Goal: Obtain resource: Download file/media

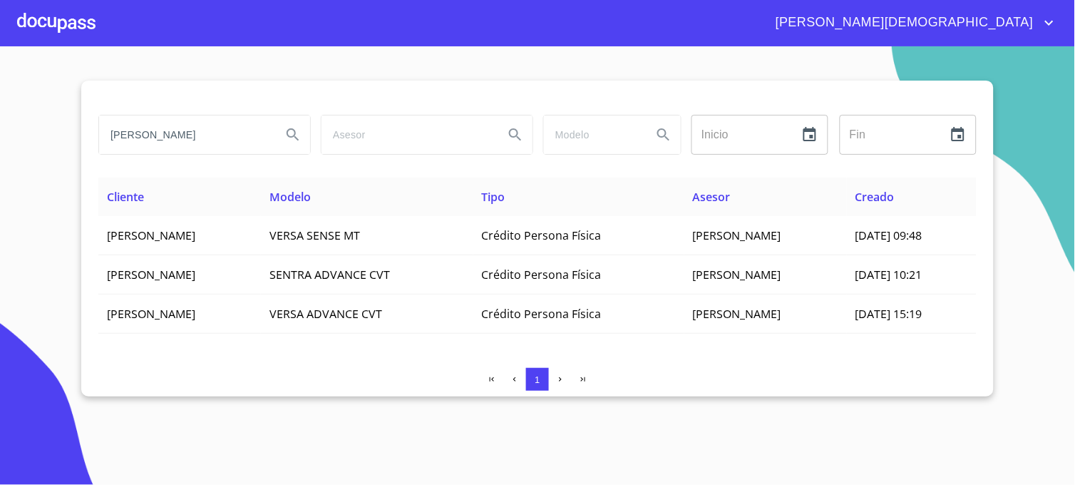
click at [13, 140] on section "[PERSON_NAME] Inicio ​ Fin ​ Cliente Modelo Tipo Asesor Creado [PERSON_NAME] VE…" at bounding box center [537, 265] width 1075 height 438
type input "agroberryx"
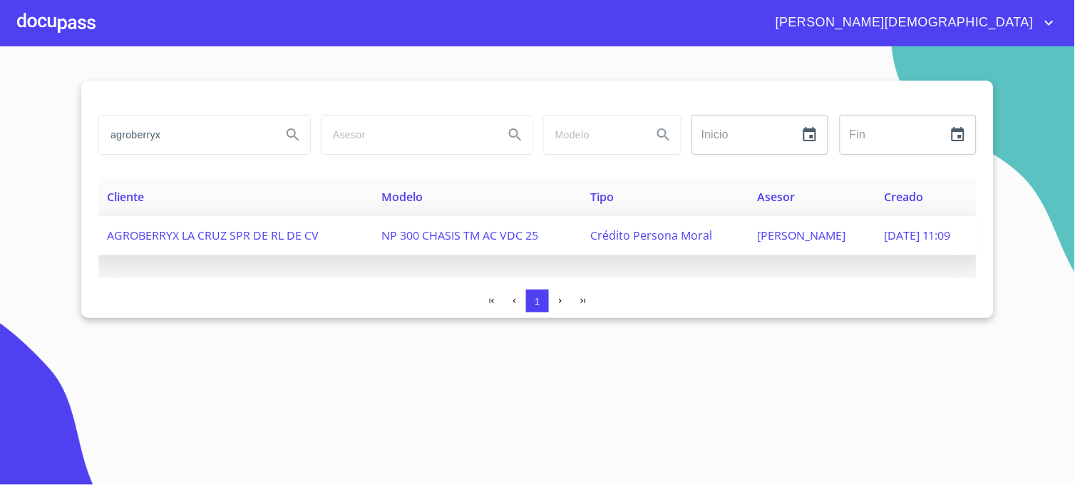
click at [646, 229] on span "Crédito Persona Moral" at bounding box center [651, 235] width 122 height 16
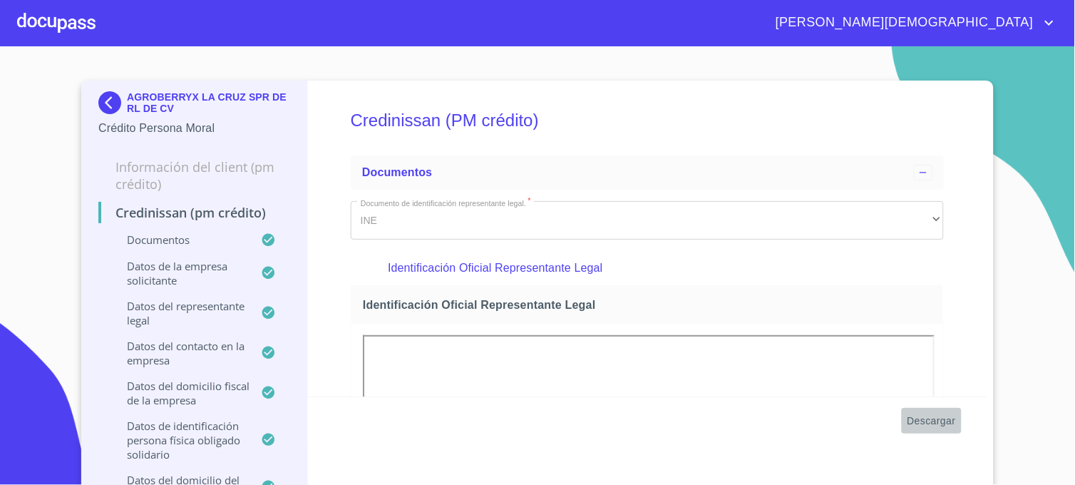
click at [923, 421] on span "Descargar" at bounding box center [931, 421] width 48 height 18
drag, startPoint x: 146, startPoint y: 95, endPoint x: 240, endPoint y: 93, distance: 94.1
click at [281, 53] on section "AGROBERRYX LA CRUZ SPR DE RL DE CV Crédito Persona Moral Información del Client…" at bounding box center [537, 265] width 1075 height 438
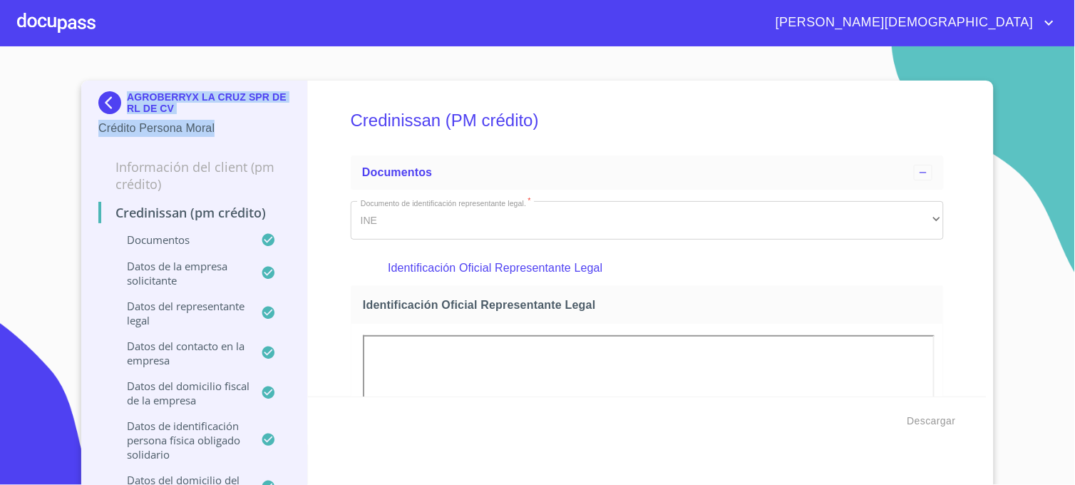
drag, startPoint x: 123, startPoint y: 98, endPoint x: 264, endPoint y: 121, distance: 143.1
click at [264, 121] on div "AGROBERRYX LA CRUZ SPR DE RL DE CV Crédito Persona Moral" at bounding box center [194, 114] width 192 height 46
drag, startPoint x: 264, startPoint y: 121, endPoint x: 381, endPoint y: 71, distance: 127.1
click at [381, 71] on section "AGROBERRYX LA CRUZ SPR DE RL DE CV Crédito Persona Moral Información del Client…" at bounding box center [537, 265] width 1075 height 438
drag, startPoint x: 123, startPoint y: 96, endPoint x: 259, endPoint y: 107, distance: 136.5
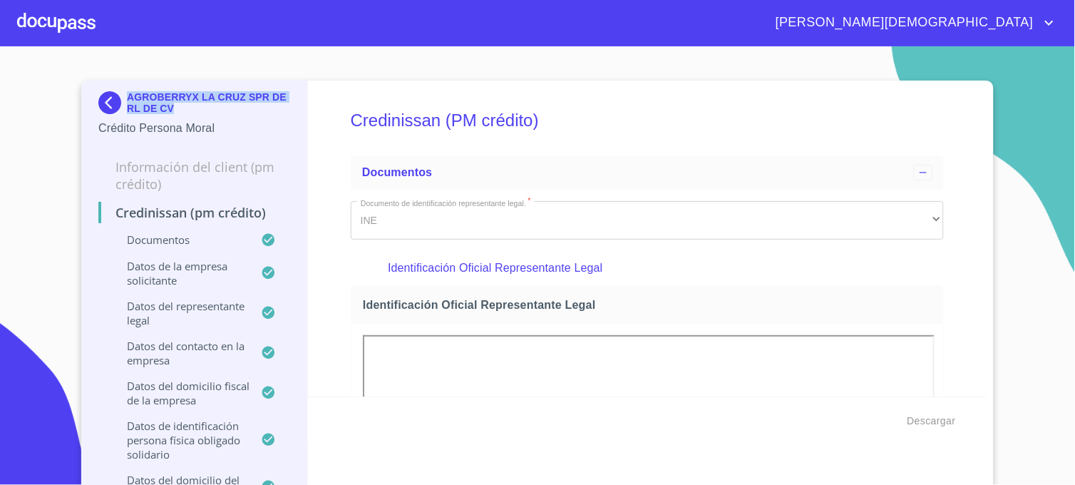
click at [259, 107] on p "AGROBERRYX LA CRUZ SPR DE RL DE CV" at bounding box center [208, 102] width 163 height 23
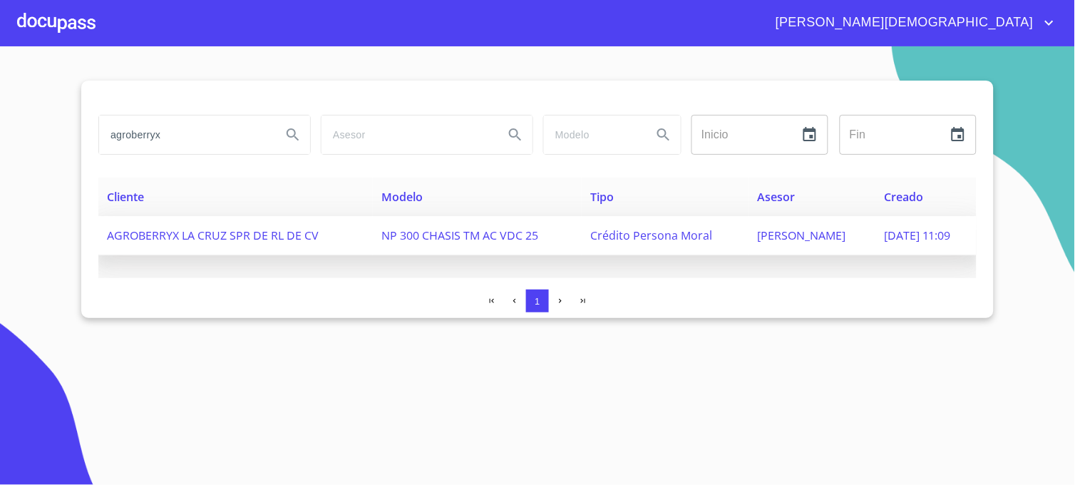
click at [221, 233] on span "AGROBERRYX LA CRUZ SPR DE RL DE CV" at bounding box center [213, 235] width 212 height 16
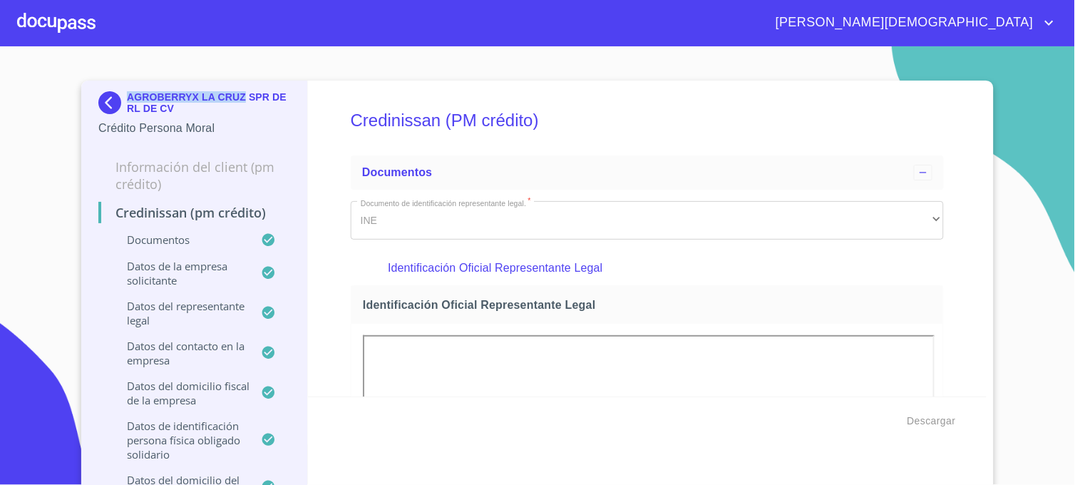
drag, startPoint x: 124, startPoint y: 98, endPoint x: 264, endPoint y: 113, distance: 140.5
click at [264, 113] on p "AGROBERRYX LA CRUZ SPR DE RL DE CV" at bounding box center [208, 102] width 163 height 23
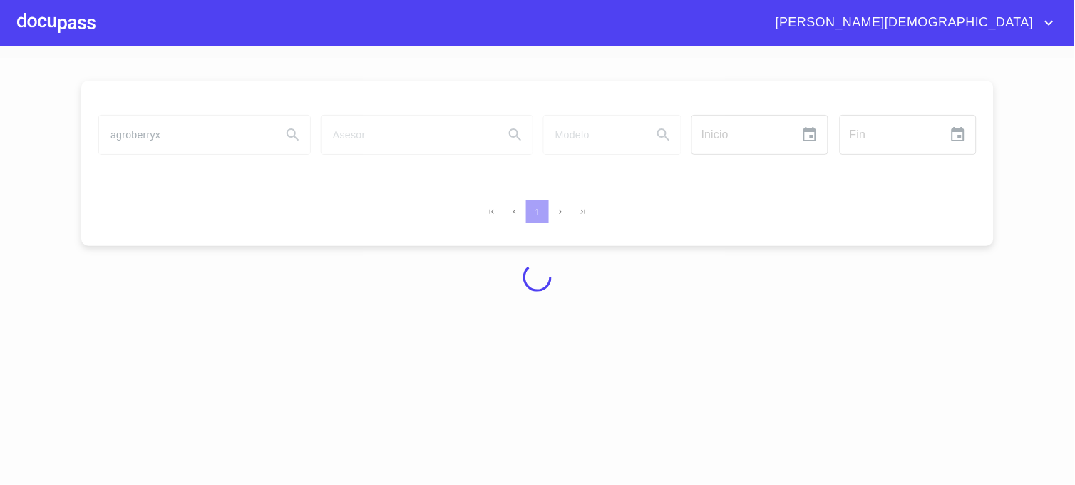
click at [264, 114] on div at bounding box center [537, 277] width 1075 height 438
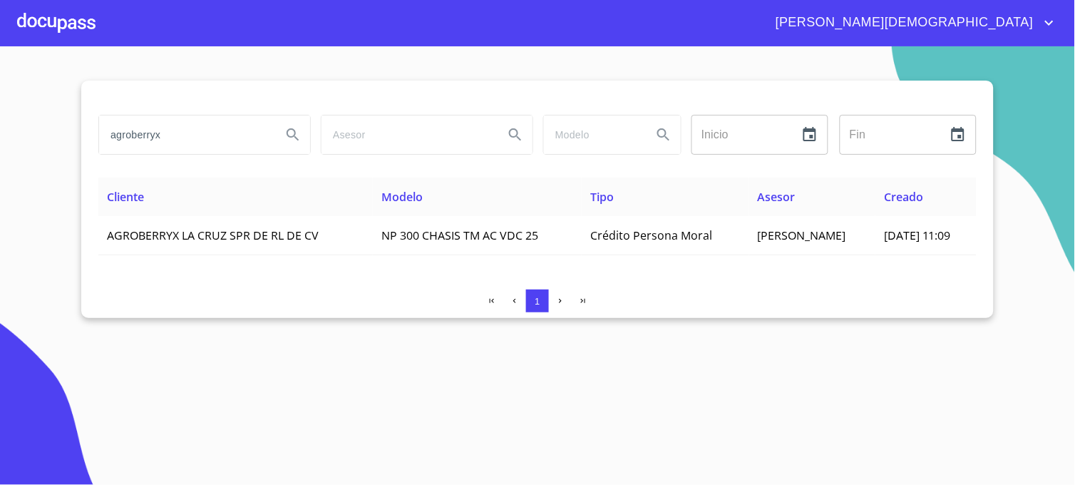
drag, startPoint x: 125, startPoint y: 233, endPoint x: 357, endPoint y: 355, distance: 262.3
click at [549, 435] on section "agroberryx Inicio ​ Fin ​ Cliente Modelo Tipo Asesor Creado AGROBERRYX LA CRUZ …" at bounding box center [537, 265] width 1075 height 438
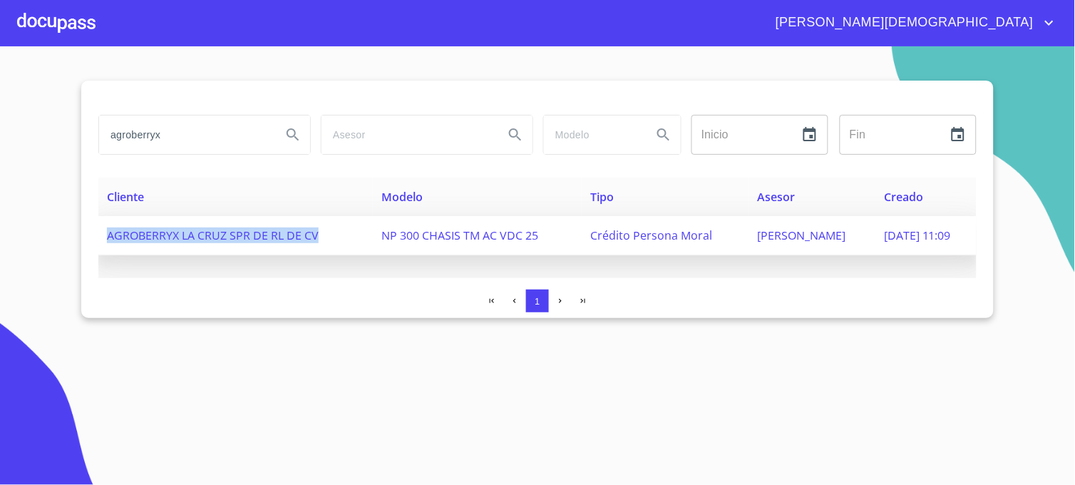
drag, startPoint x: 109, startPoint y: 234, endPoint x: 324, endPoint y: 236, distance: 215.2
click at [324, 236] on td "AGROBERRYX LA CRUZ SPR DE RL DE CV" at bounding box center [235, 235] width 274 height 39
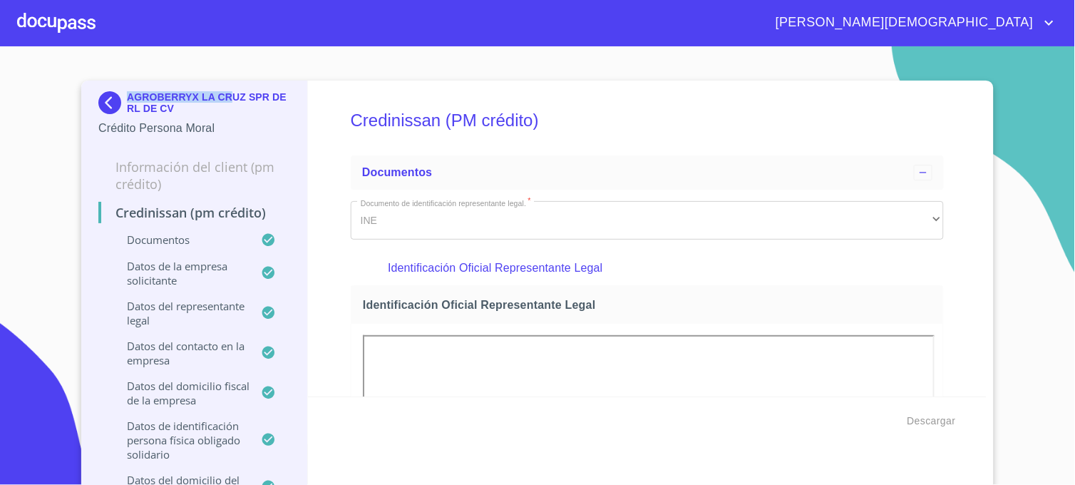
drag, startPoint x: 124, startPoint y: 98, endPoint x: 219, endPoint y: 100, distance: 94.8
click at [219, 100] on p "AGROBERRYX LA CRUZ SPR DE RL DE CV" at bounding box center [208, 102] width 163 height 23
